Goal: Task Accomplishment & Management: Manage account settings

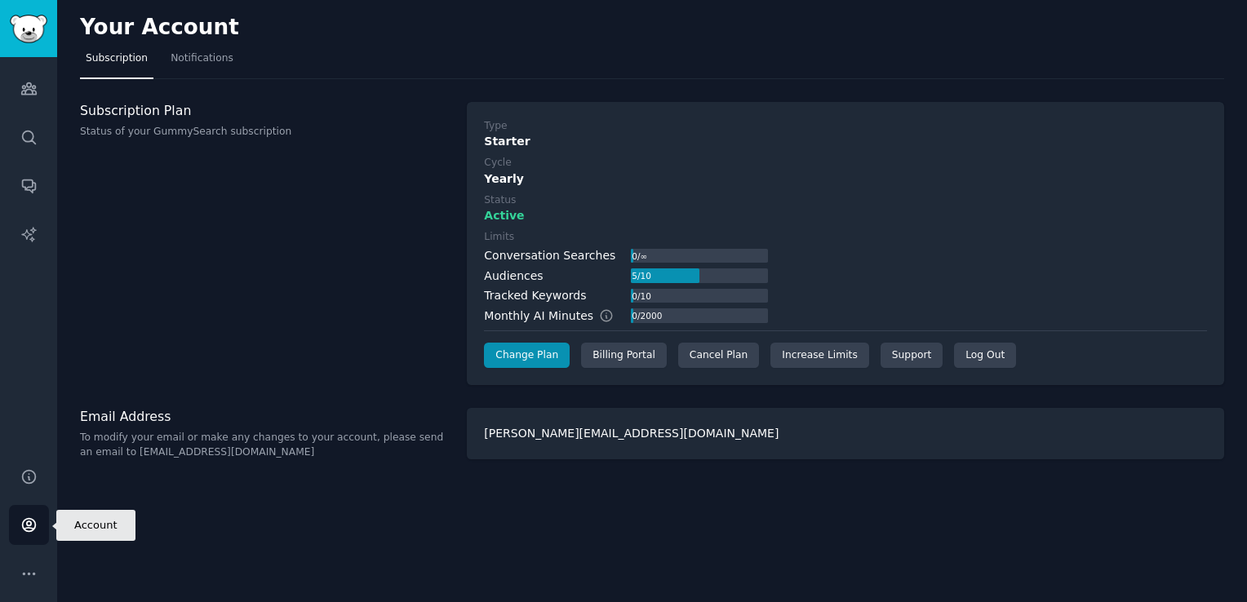
click at [25, 527] on icon "Sidebar" at bounding box center [28, 525] width 17 height 17
click at [21, 579] on icon "Sidebar" at bounding box center [28, 574] width 17 height 17
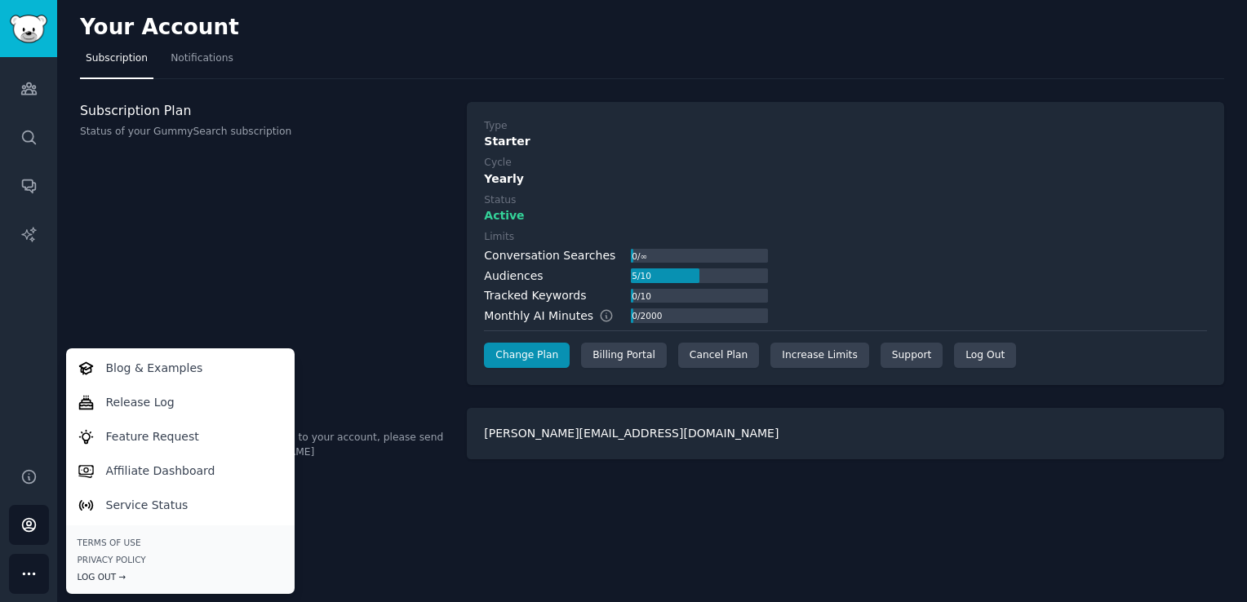
click at [87, 576] on div "Log Out →" at bounding box center [181, 576] width 206 height 11
